Goal: Register for event/course

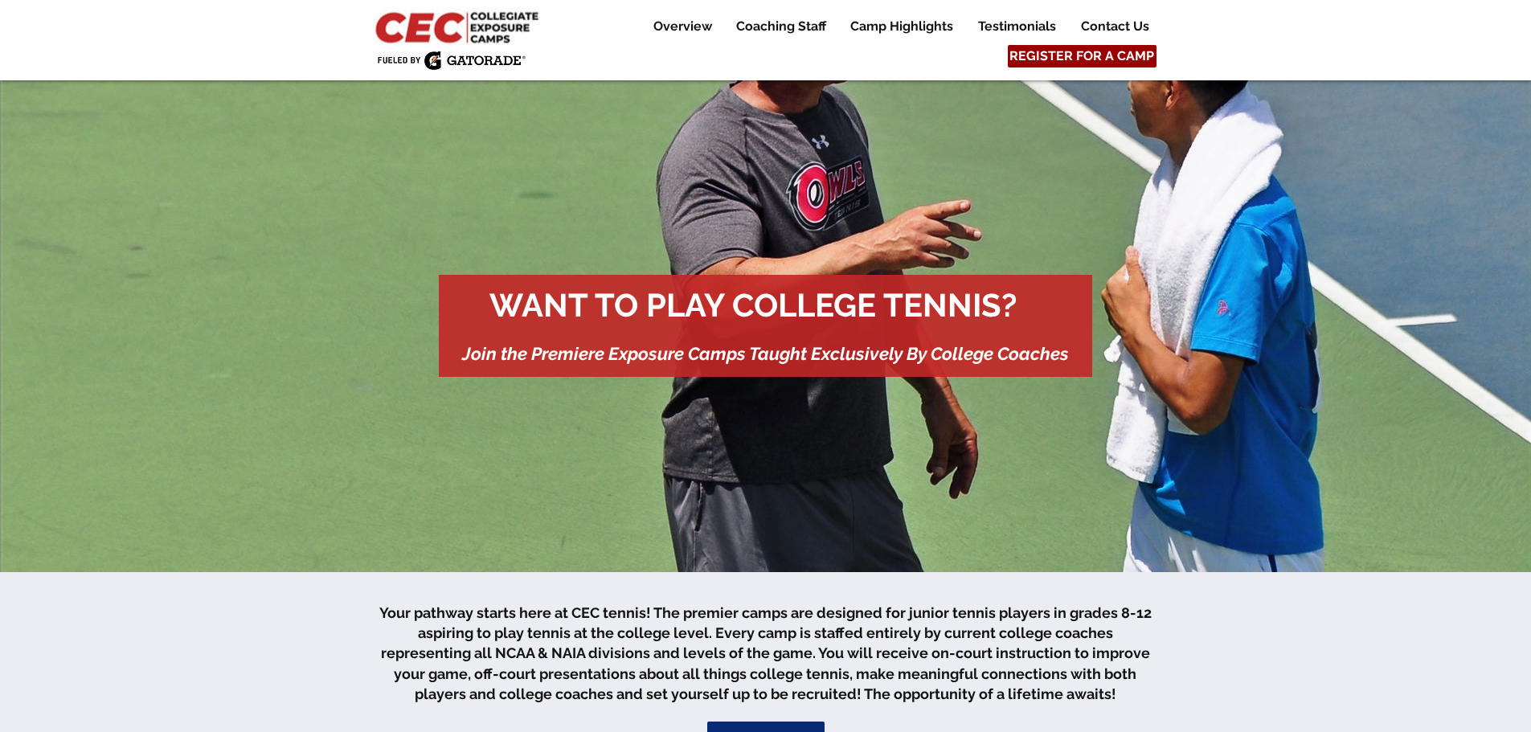
click at [1084, 51] on span "REGISTER FOR A CAMP" at bounding box center [1081, 56] width 145 height 18
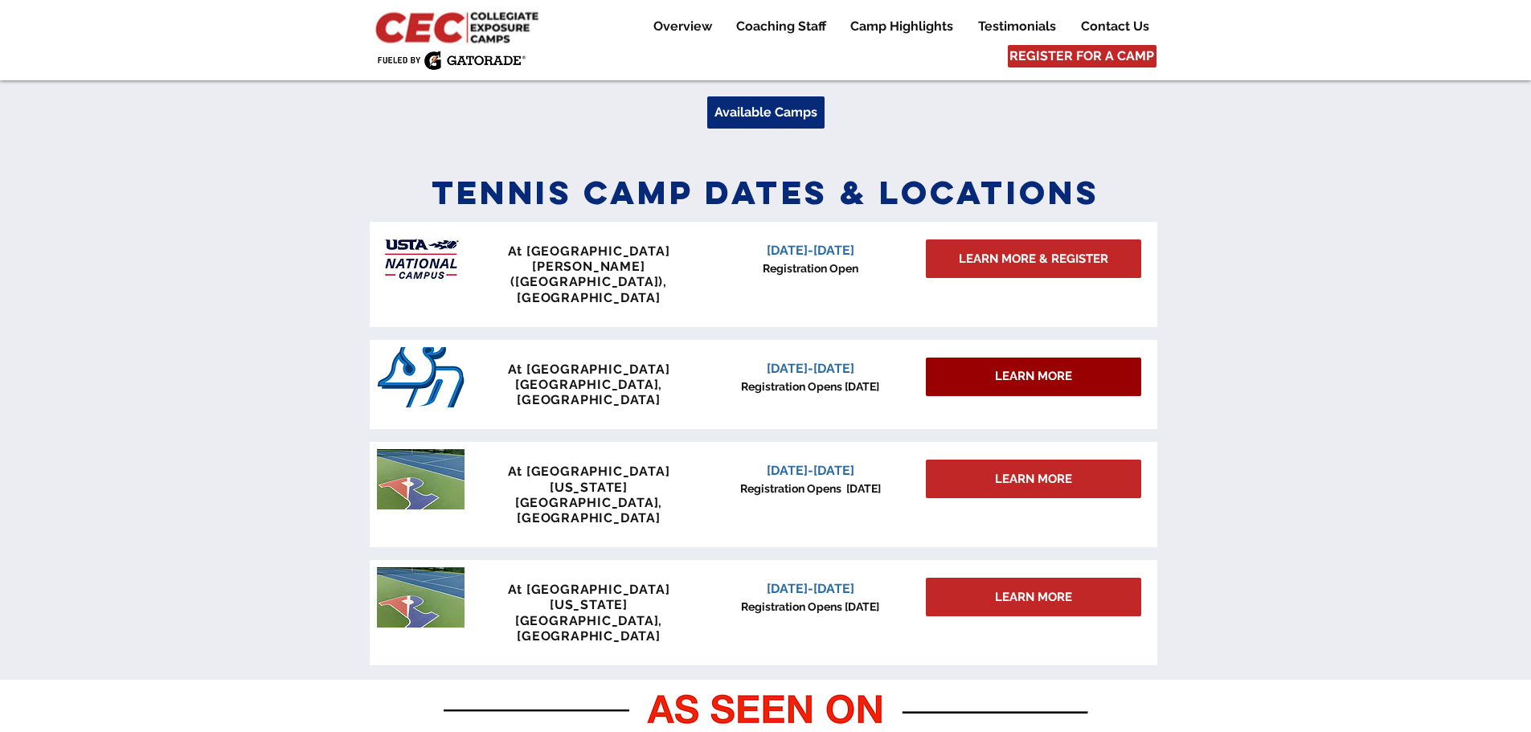
scroll to position [704, 0]
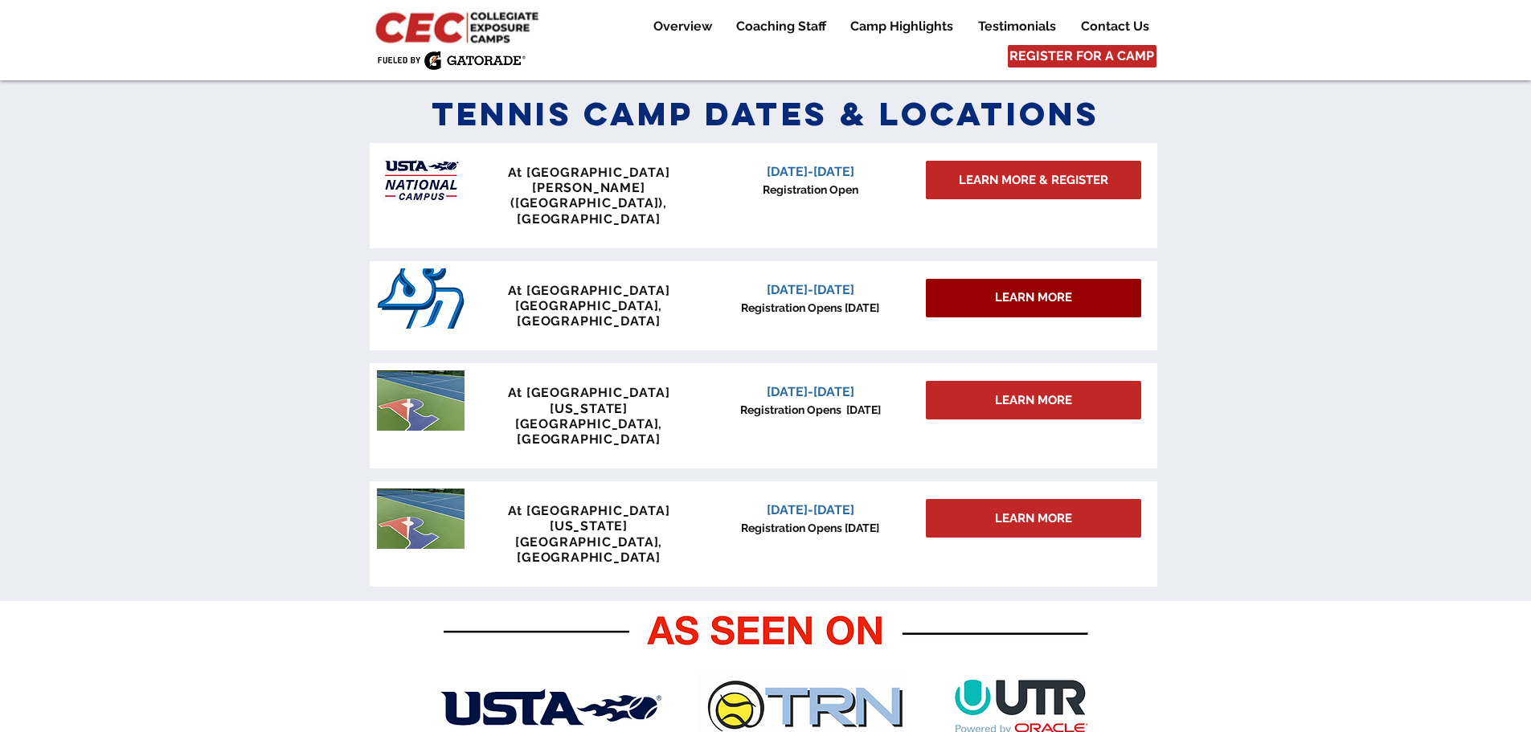
click at [1046, 289] on span "LEARN MORE" at bounding box center [1033, 297] width 77 height 17
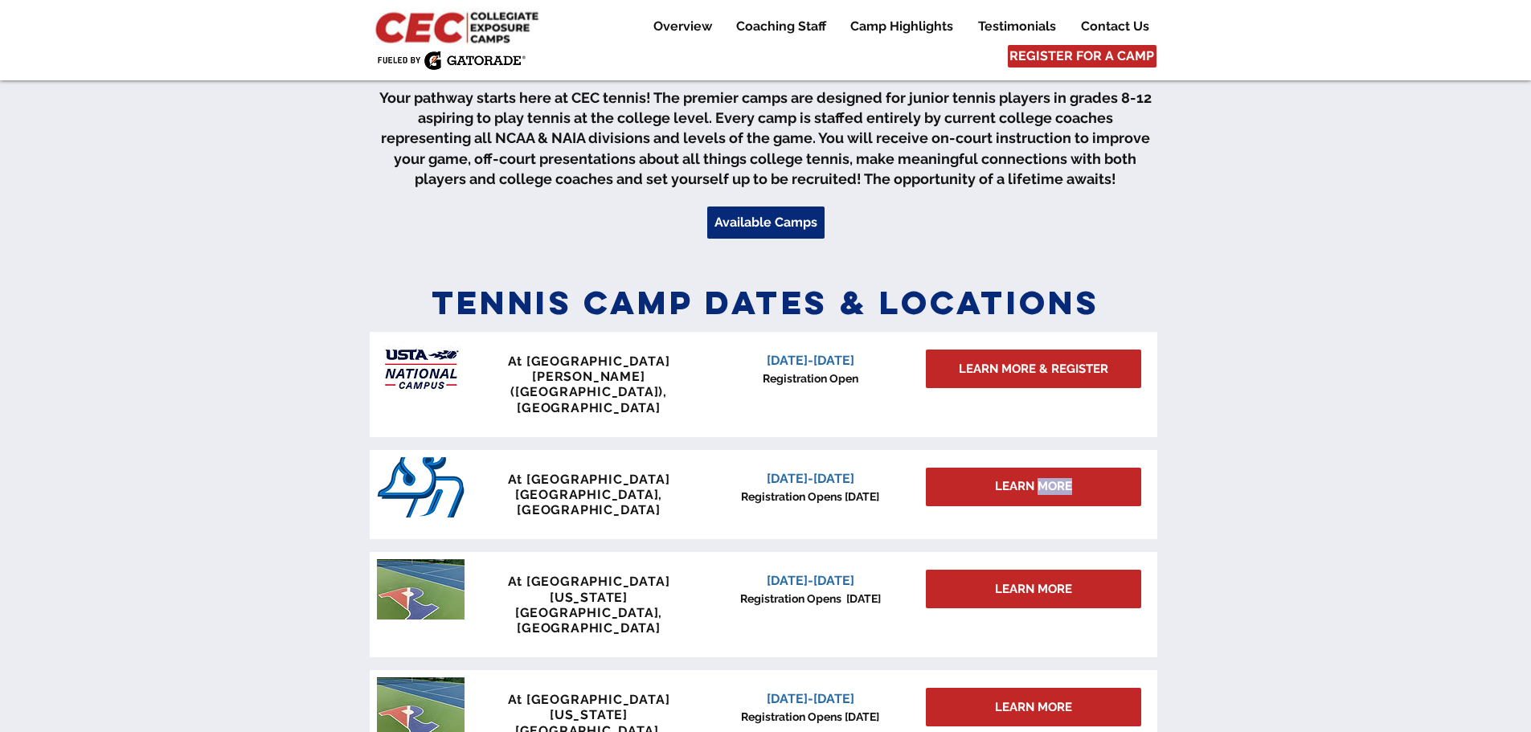
scroll to position [543, 0]
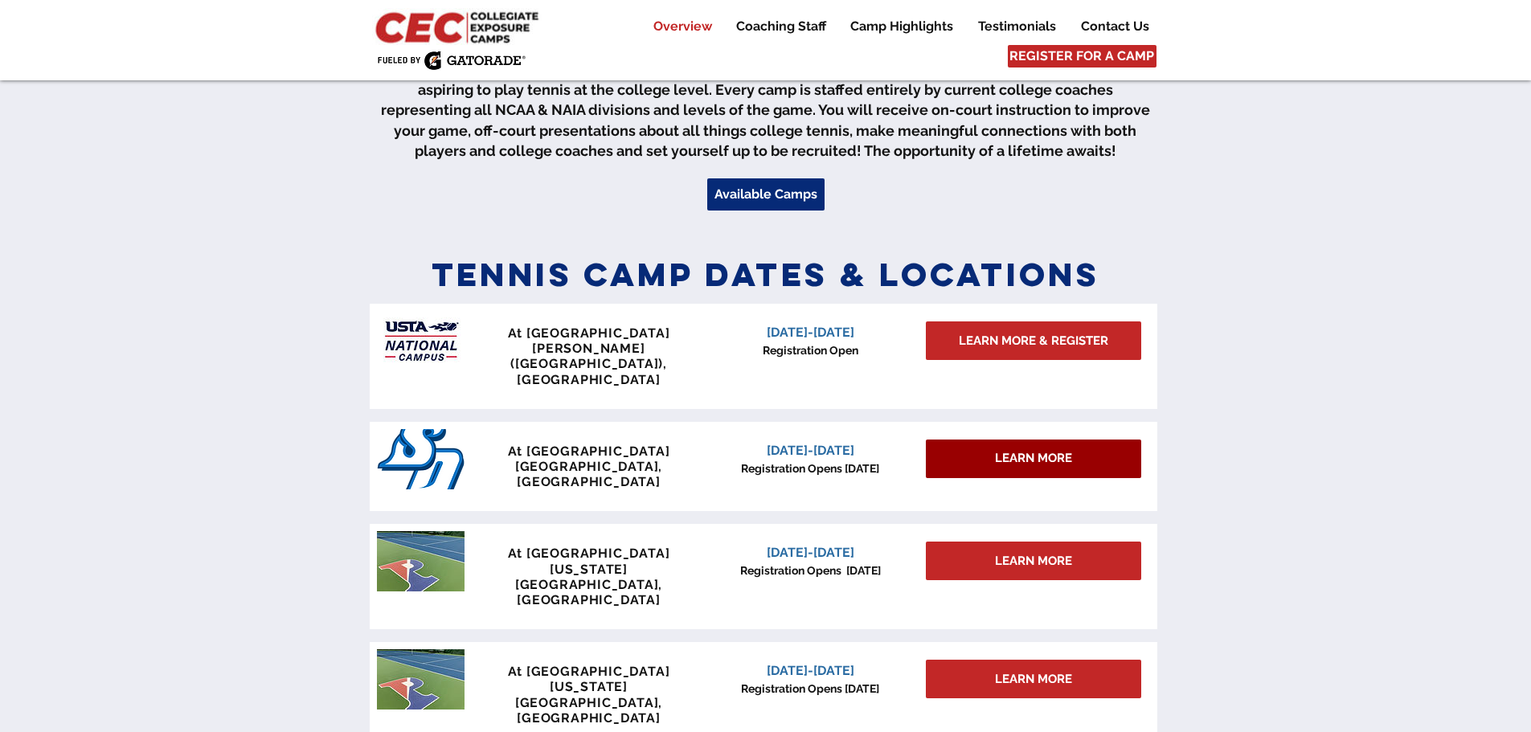
click at [1032, 450] on span "LEARN MORE" at bounding box center [1033, 458] width 77 height 17
click at [483, 459] on p "[GEOGRAPHIC_DATA], [GEOGRAPHIC_DATA]" at bounding box center [589, 474] width 238 height 31
click at [422, 440] on img "main content" at bounding box center [421, 459] width 88 height 60
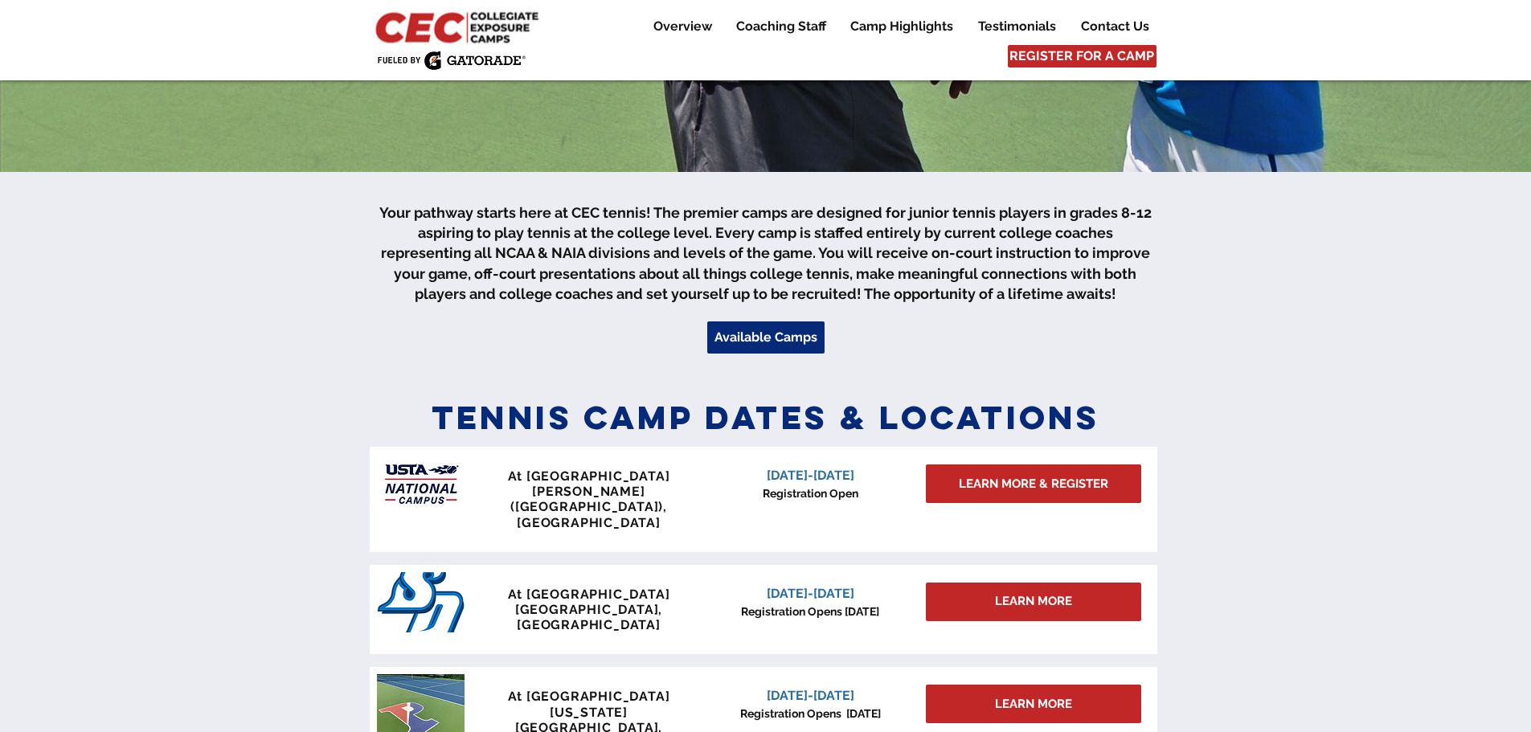
scroll to position [482, 0]
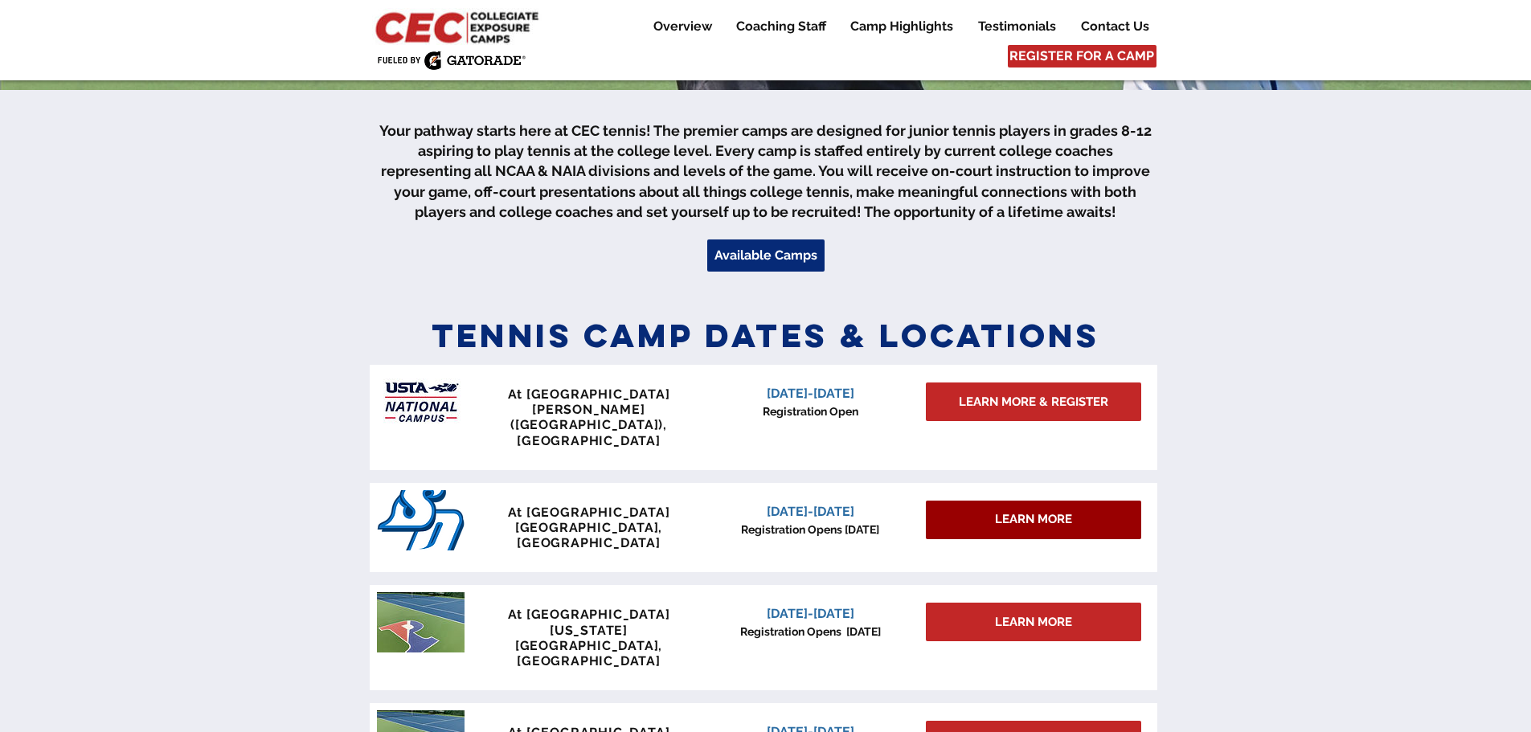
click at [1022, 511] on span "LEARN MORE" at bounding box center [1033, 519] width 77 height 17
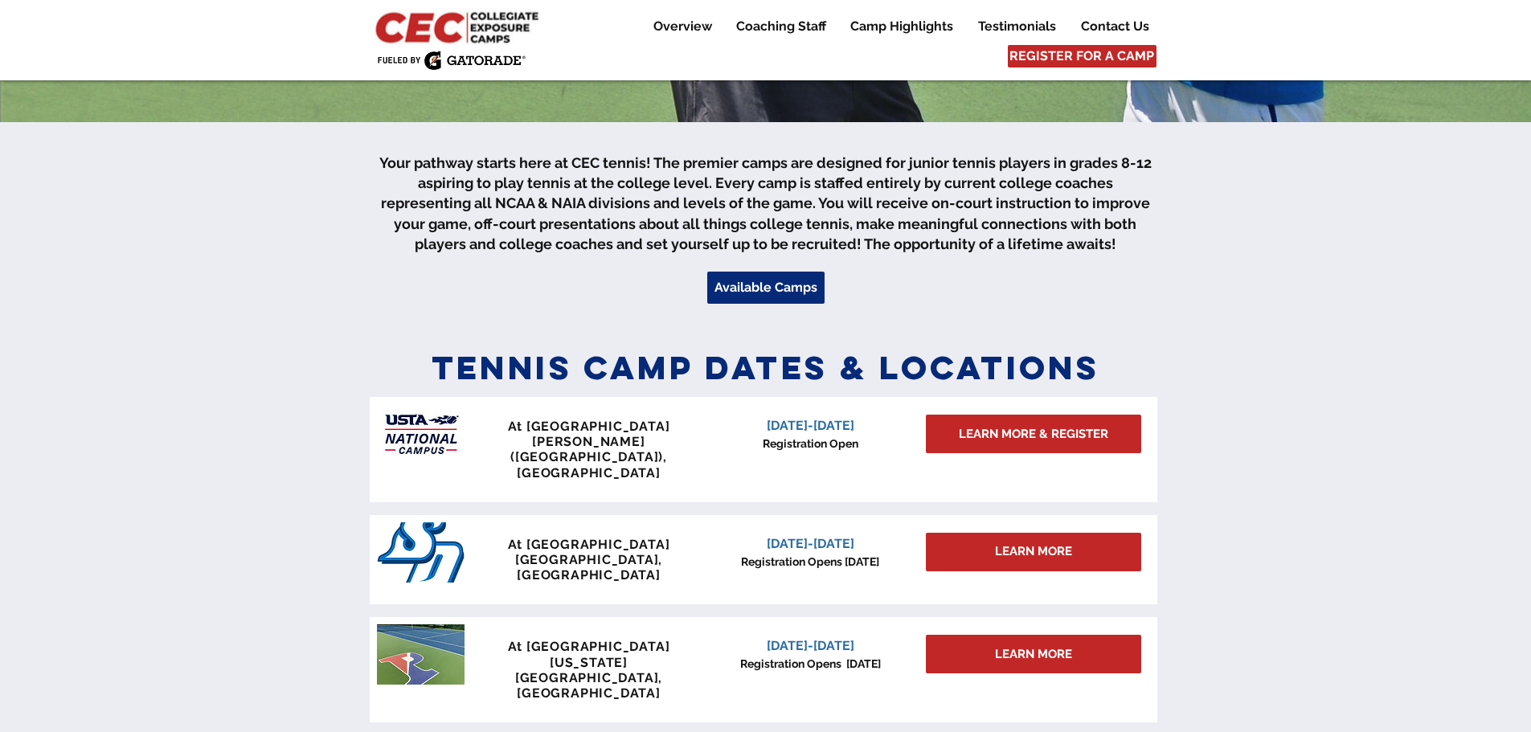
scroll to position [402, 0]
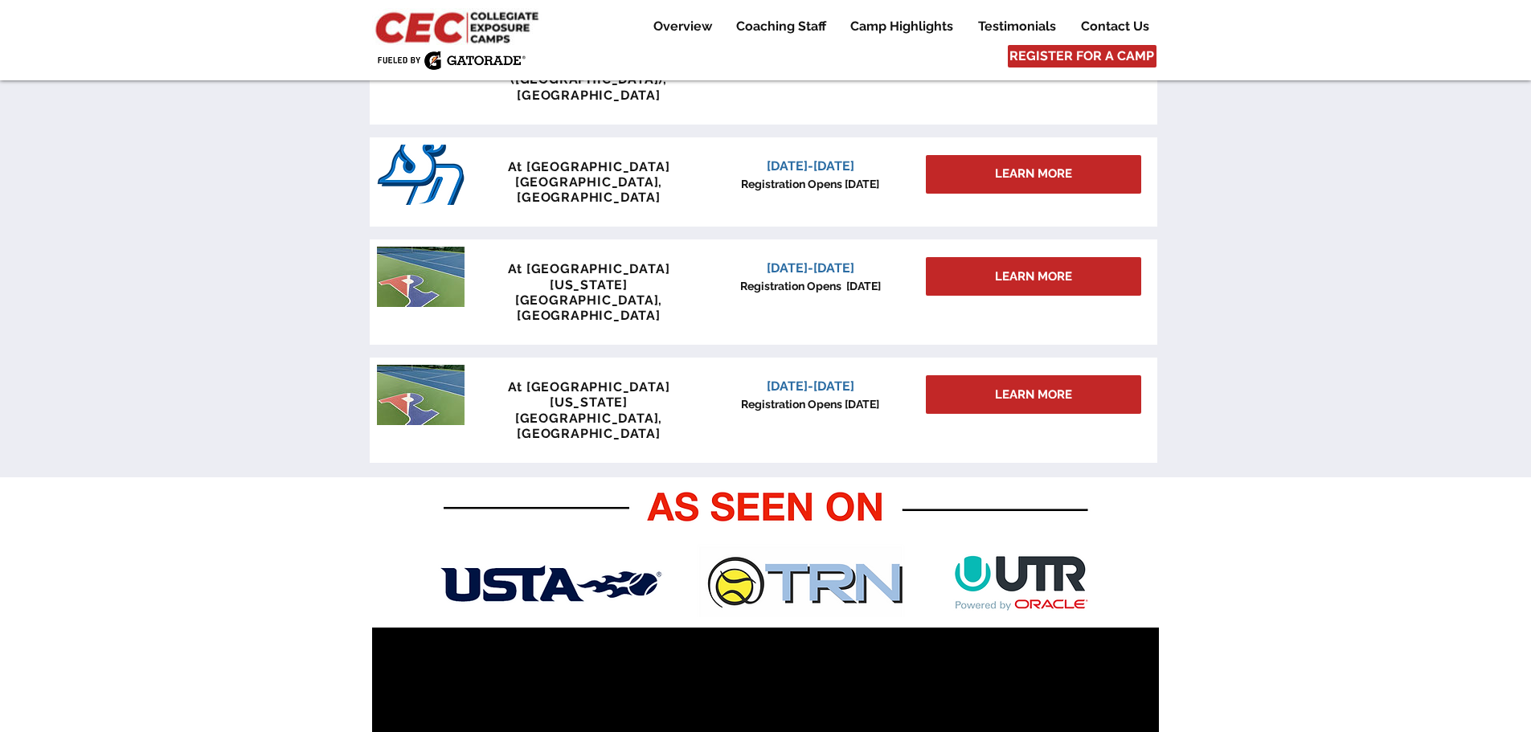
scroll to position [804, 0]
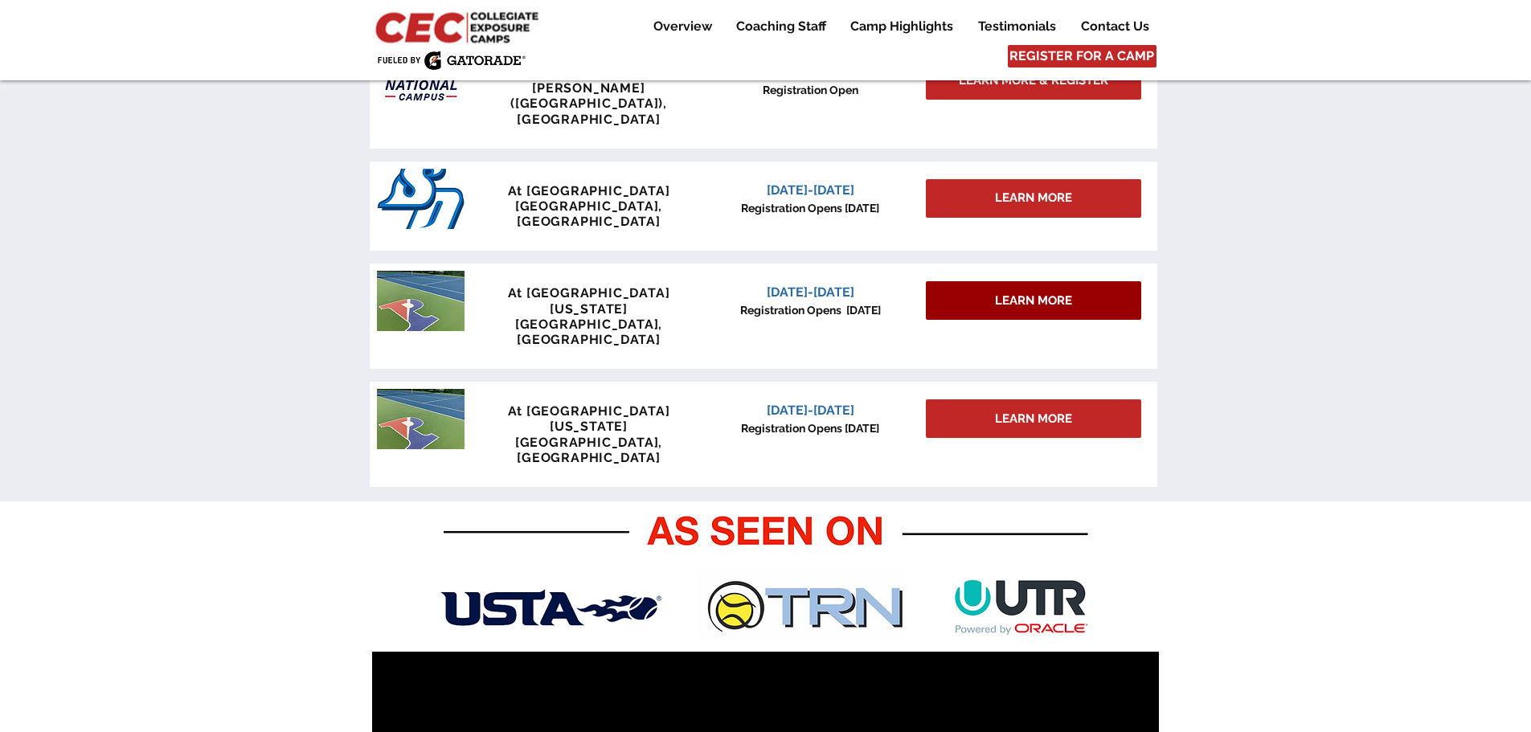
click at [1022, 293] on span "LEARN MORE" at bounding box center [1033, 301] width 77 height 17
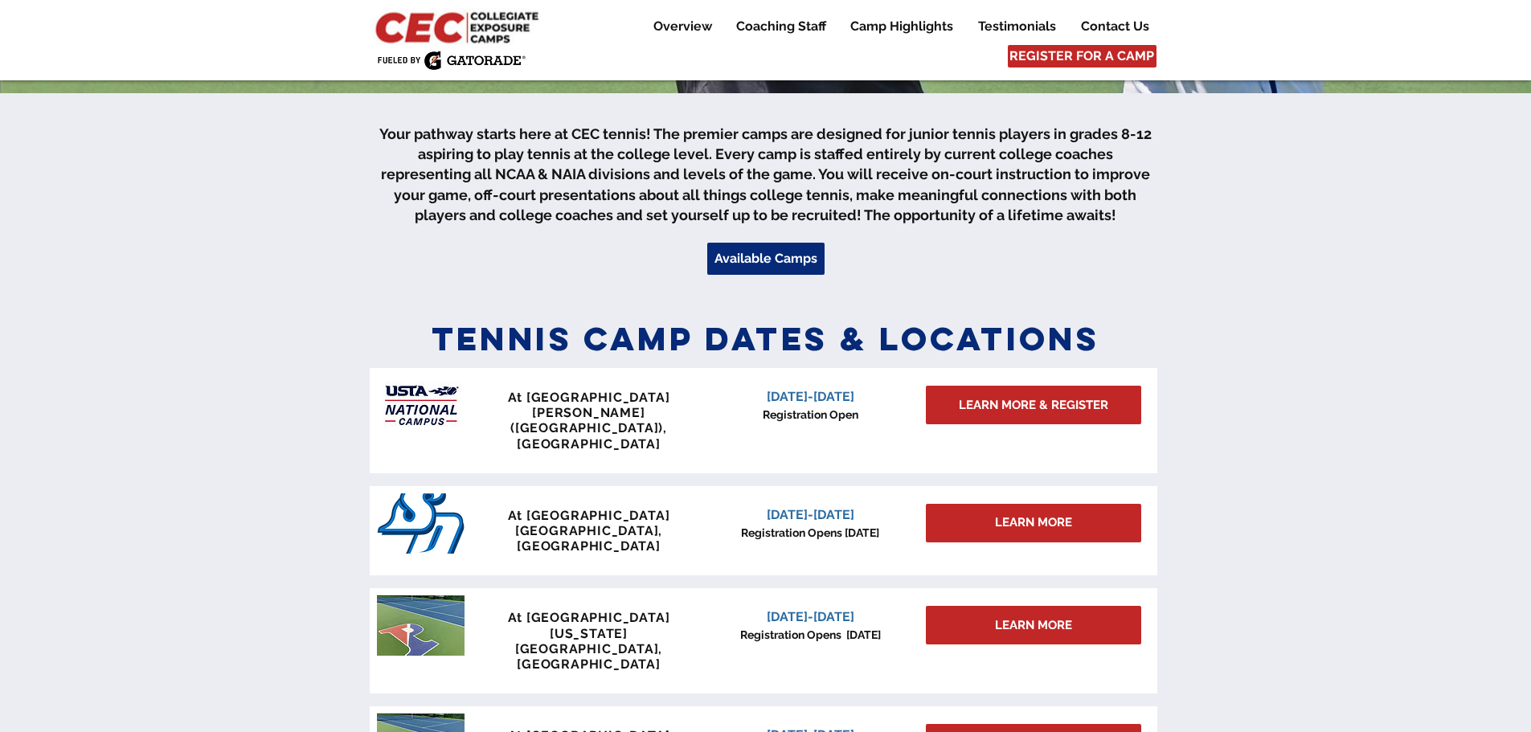
scroll to position [482, 0]
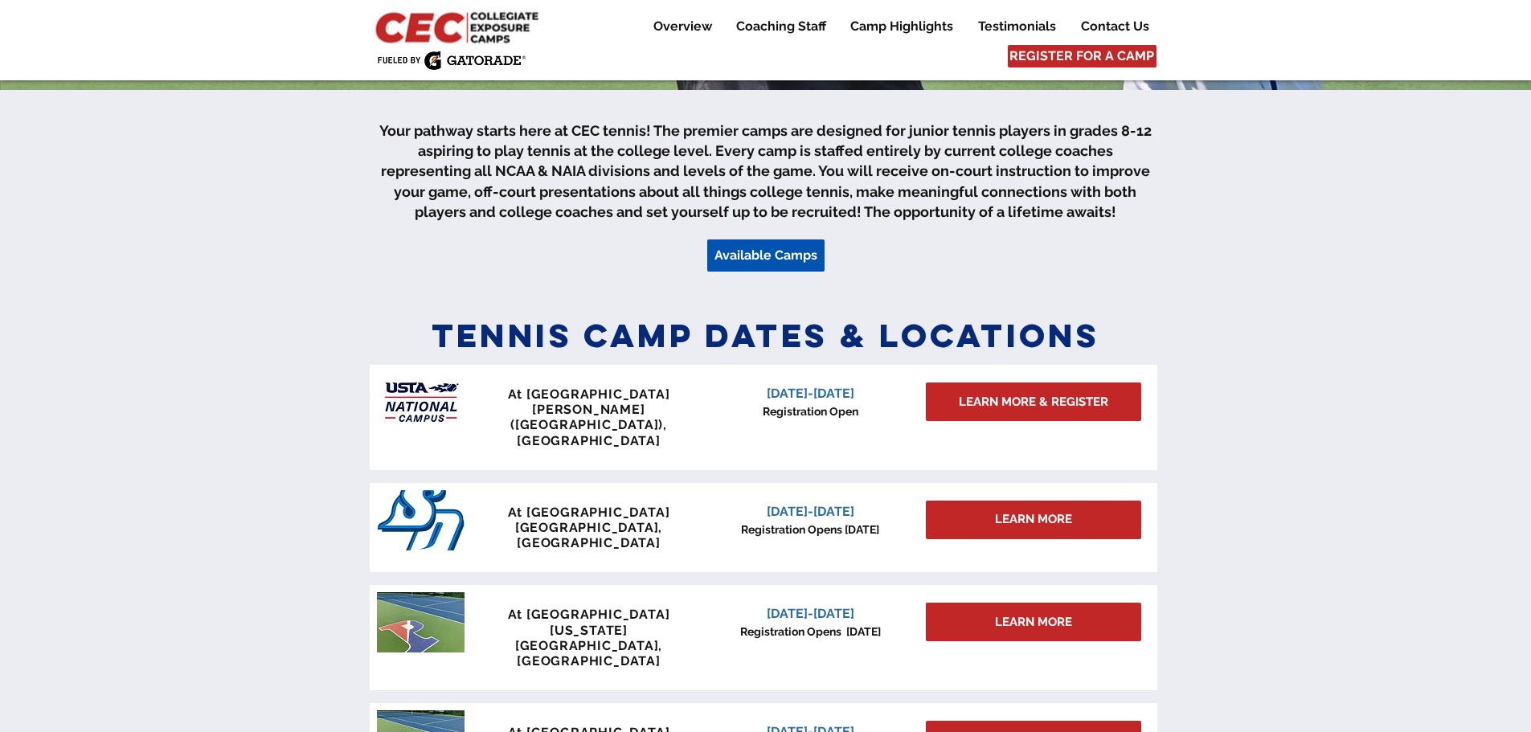
click at [785, 256] on span "Available Camps" at bounding box center [766, 256] width 103 height 18
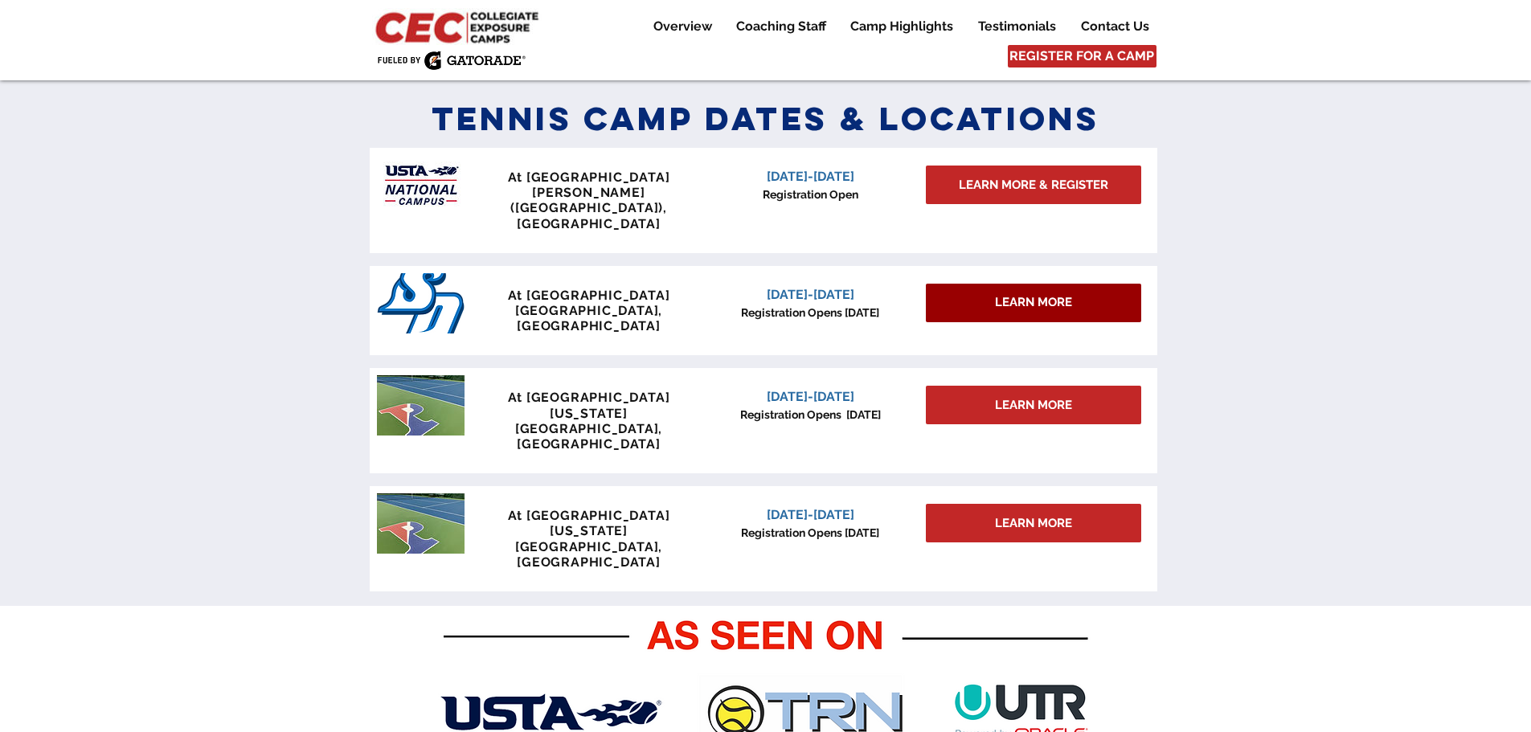
scroll to position [704, 0]
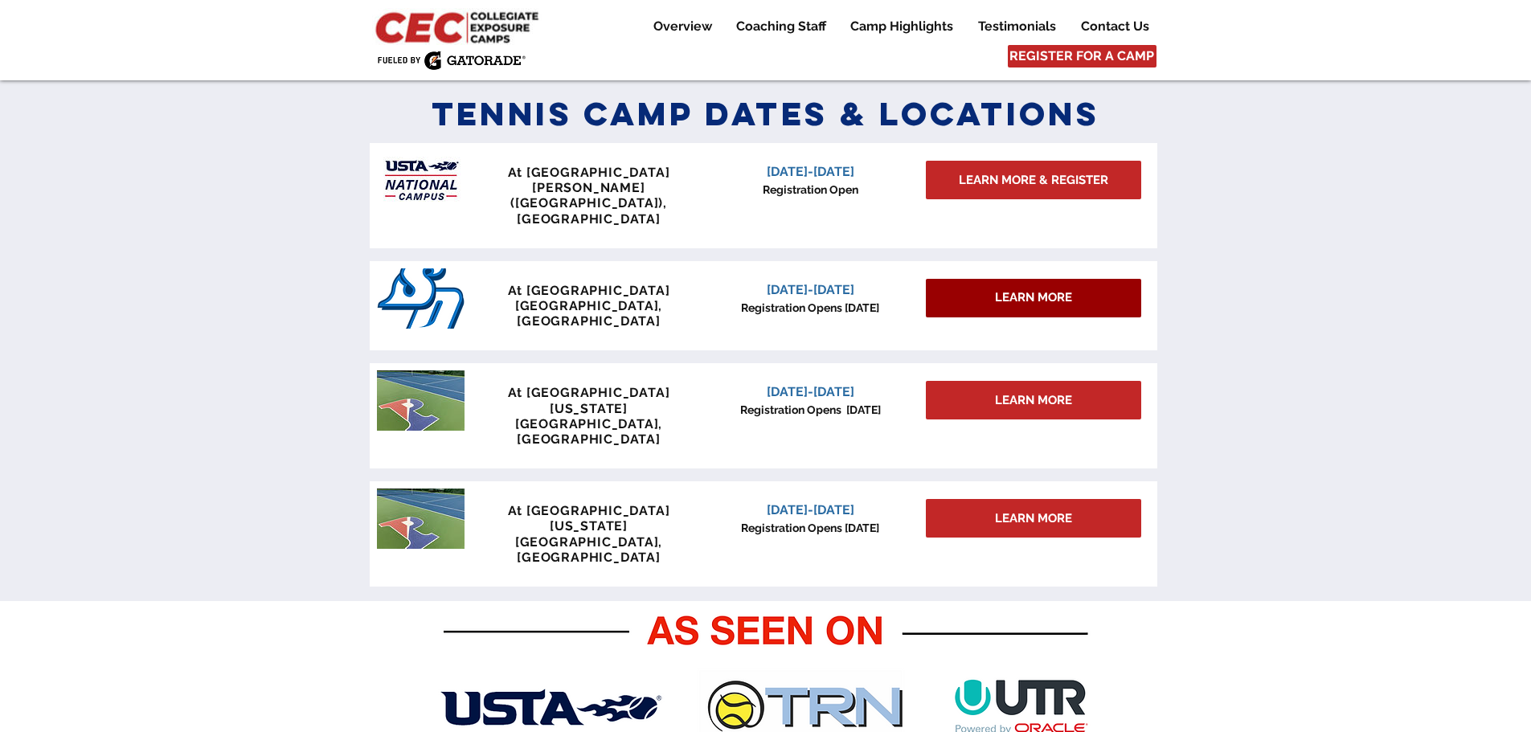
click at [1066, 289] on span "LEARN MORE" at bounding box center [1033, 297] width 77 height 17
click at [979, 279] on div "LEARN MORE" at bounding box center [1033, 298] width 215 height 39
click at [612, 283] on span "At [GEOGRAPHIC_DATA]" at bounding box center [589, 290] width 162 height 15
click at [833, 282] on span "[DATE]-[DATE]" at bounding box center [811, 289] width 88 height 15
